Goal: Navigation & Orientation: Understand site structure

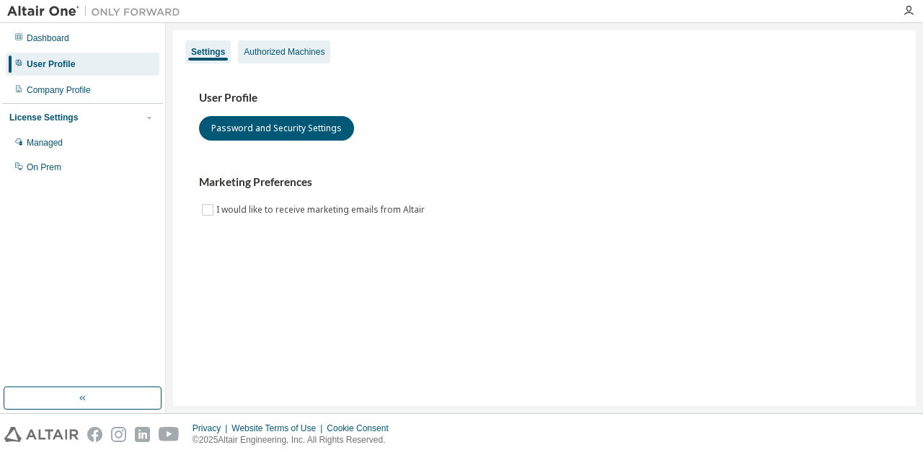
click at [284, 58] on div "Authorized Machines" at bounding box center [284, 51] width 92 height 23
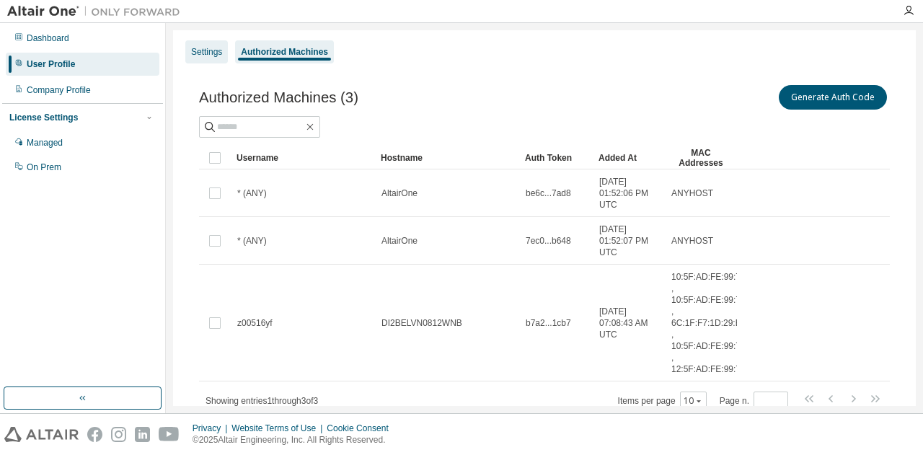
click at [198, 50] on div "Settings" at bounding box center [206, 52] width 31 height 12
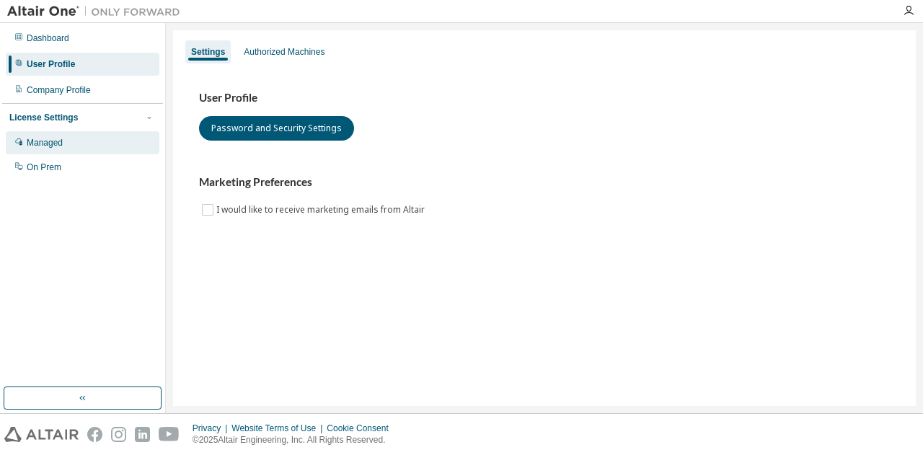
click at [66, 145] on div "Managed" at bounding box center [83, 142] width 154 height 23
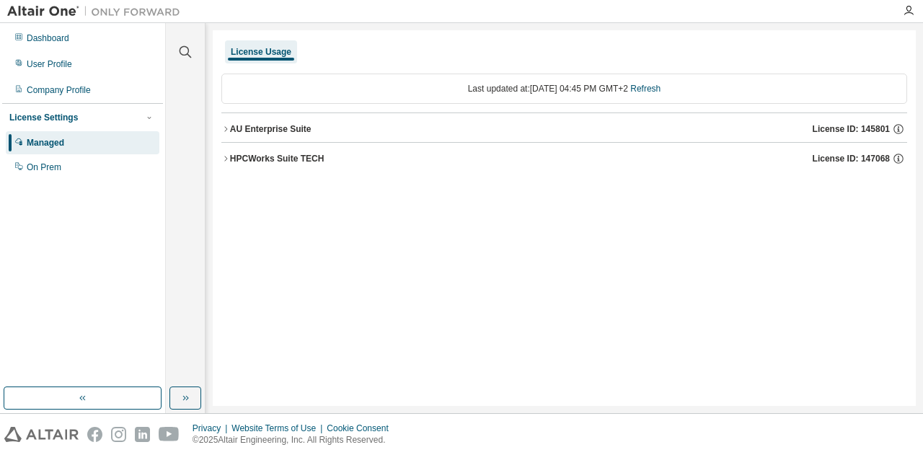
click at [227, 129] on icon "button" at bounding box center [225, 128] width 3 height 5
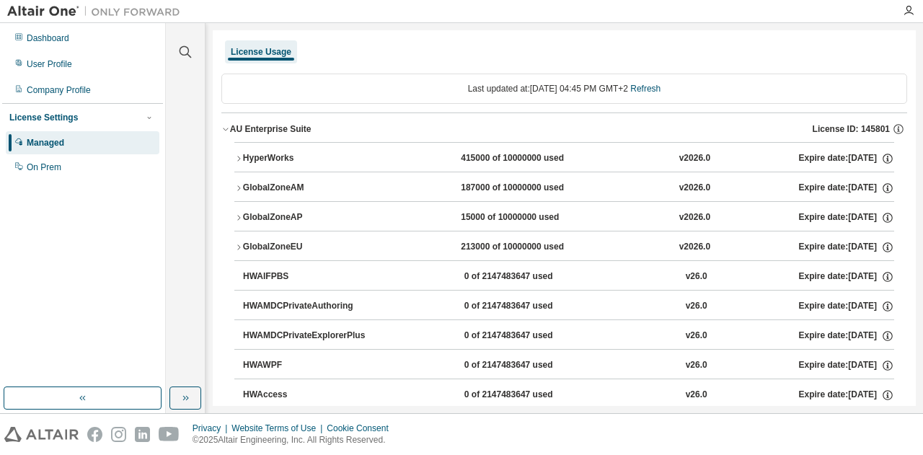
click at [237, 156] on icon "button" at bounding box center [238, 158] width 9 height 9
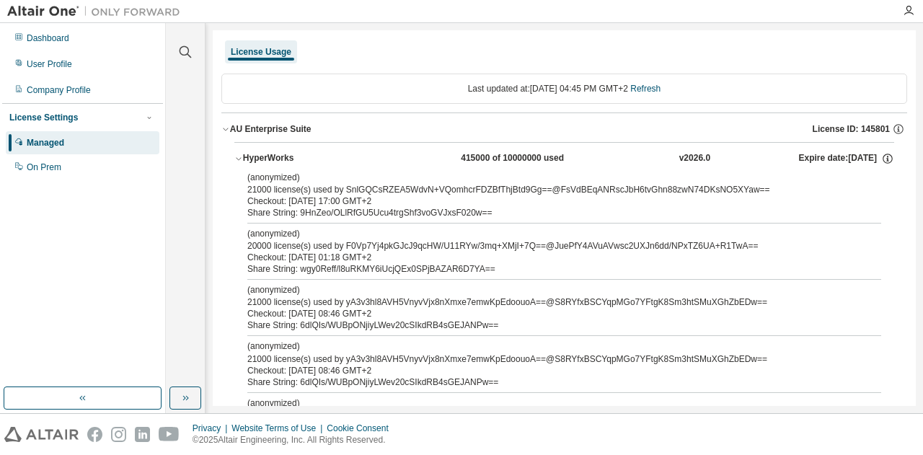
click at [239, 159] on icon "button" at bounding box center [238, 158] width 9 height 9
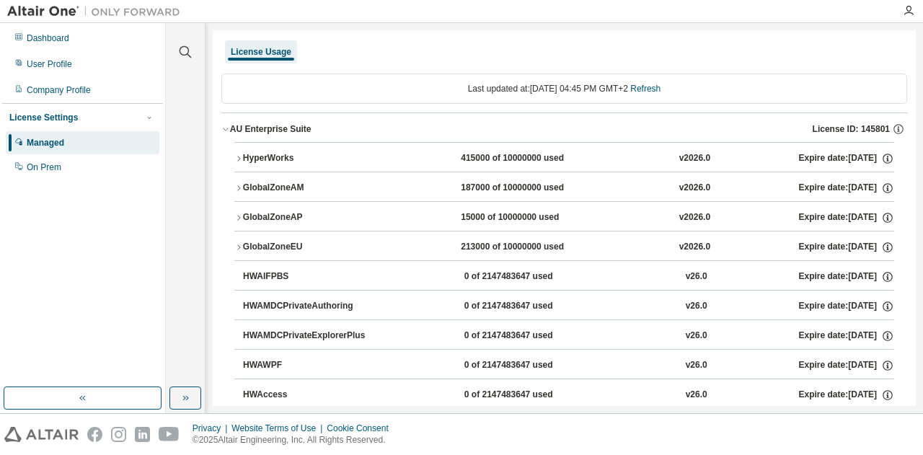
click at [237, 187] on icon "button" at bounding box center [238, 188] width 9 height 9
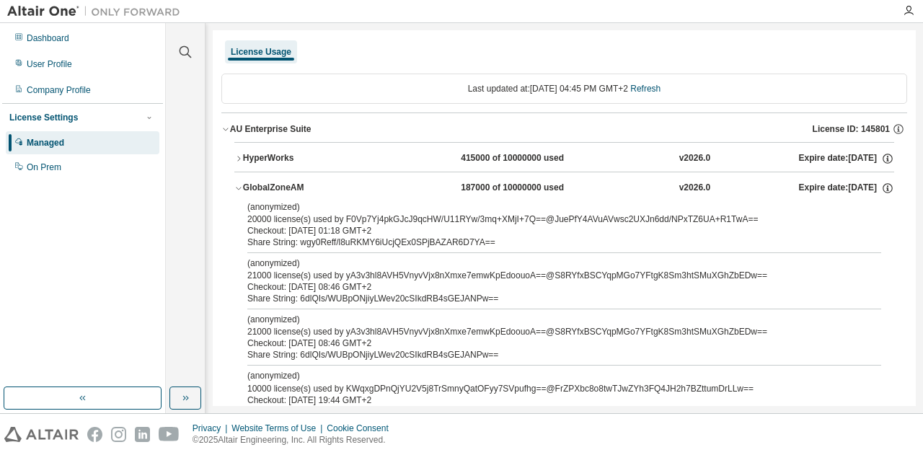
click at [237, 187] on icon "button" at bounding box center [238, 188] width 9 height 9
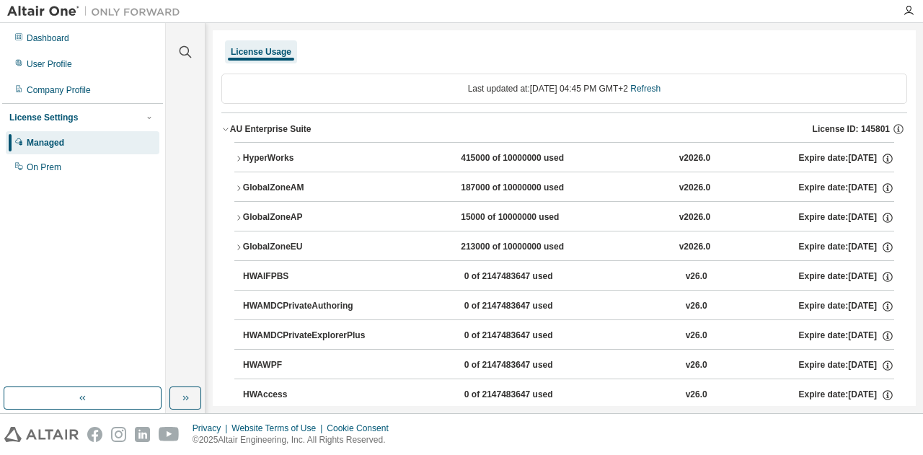
click at [239, 245] on icon "button" at bounding box center [238, 247] width 9 height 9
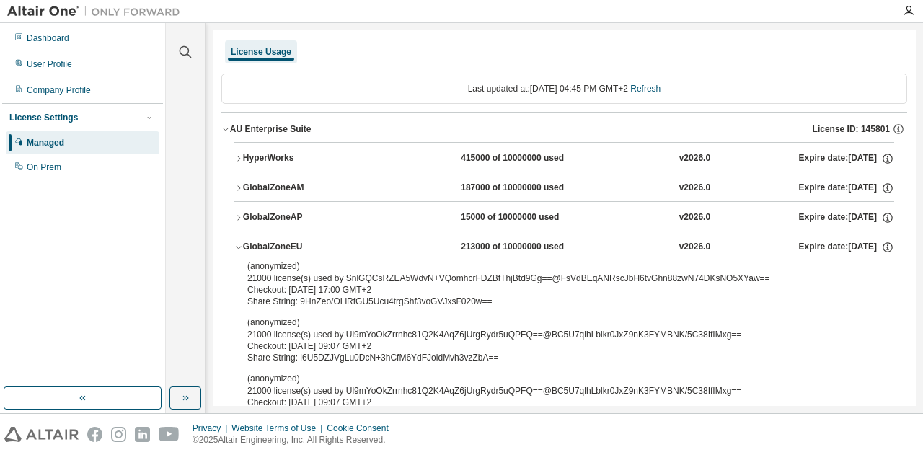
click at [239, 249] on icon "button" at bounding box center [238, 247] width 9 height 9
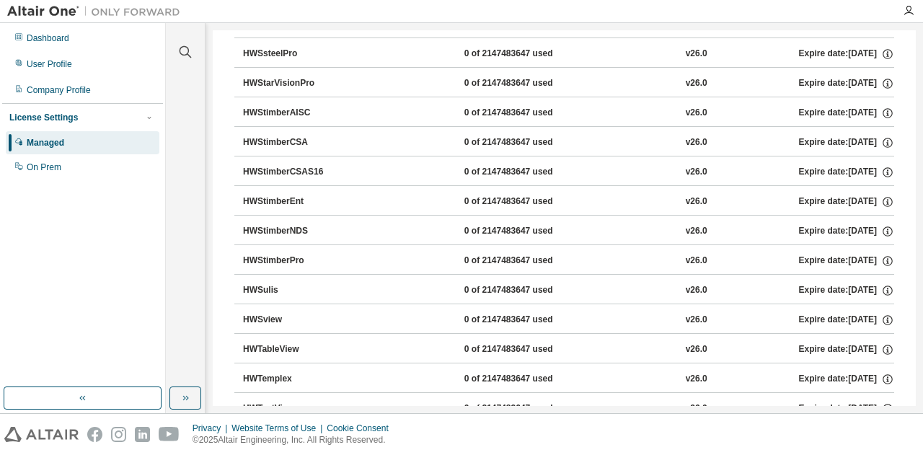
scroll to position [9459, 0]
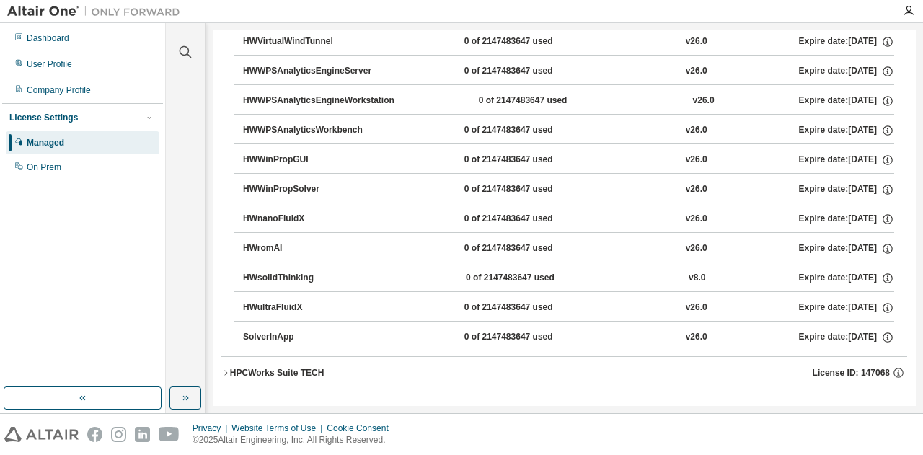
click at [225, 372] on icon "button" at bounding box center [225, 372] width 9 height 9
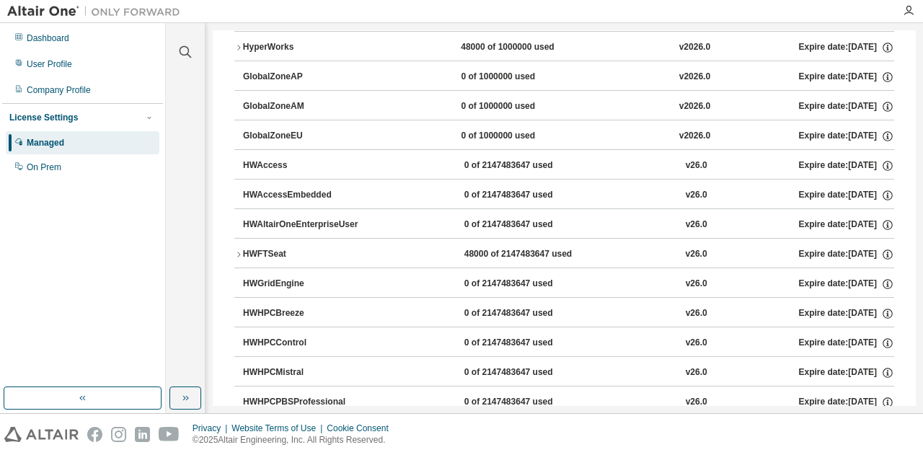
scroll to position [9454, 0]
